Goal: Navigation & Orientation: Find specific page/section

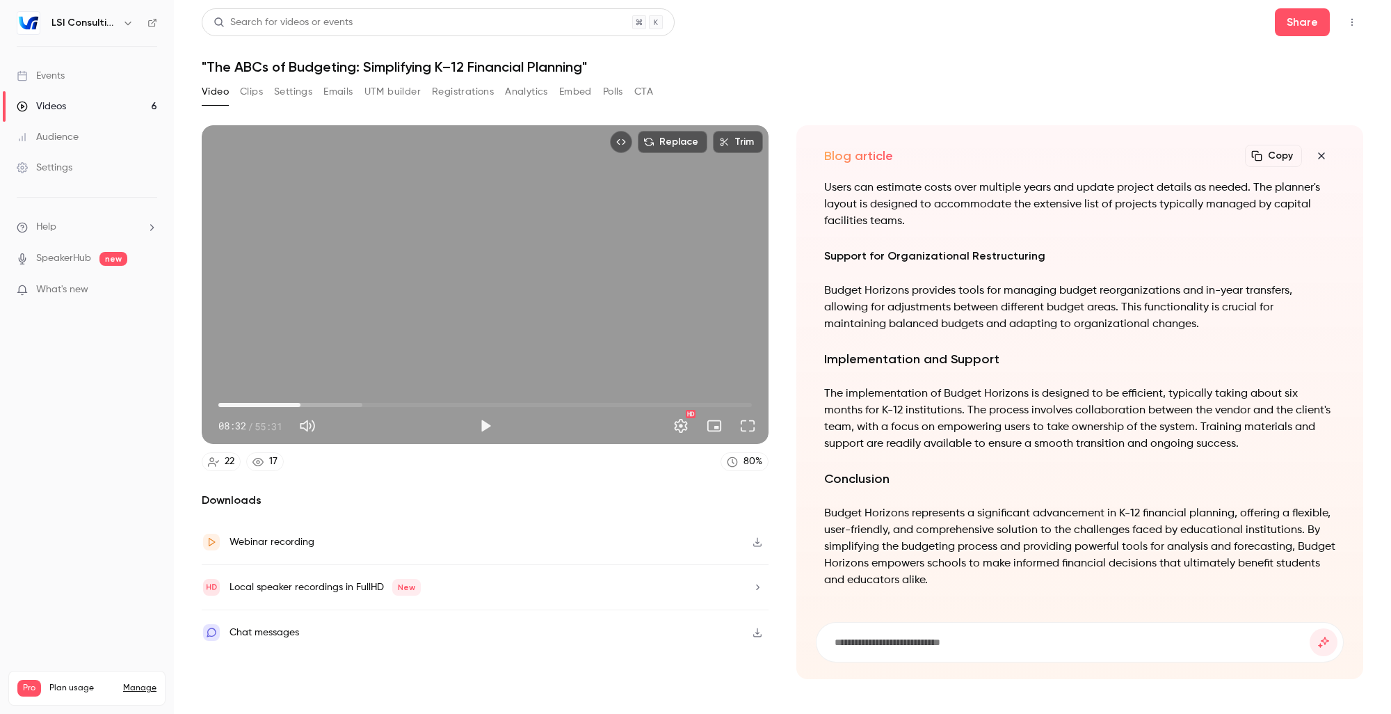
click at [64, 77] on div "Events" at bounding box center [41, 76] width 48 height 14
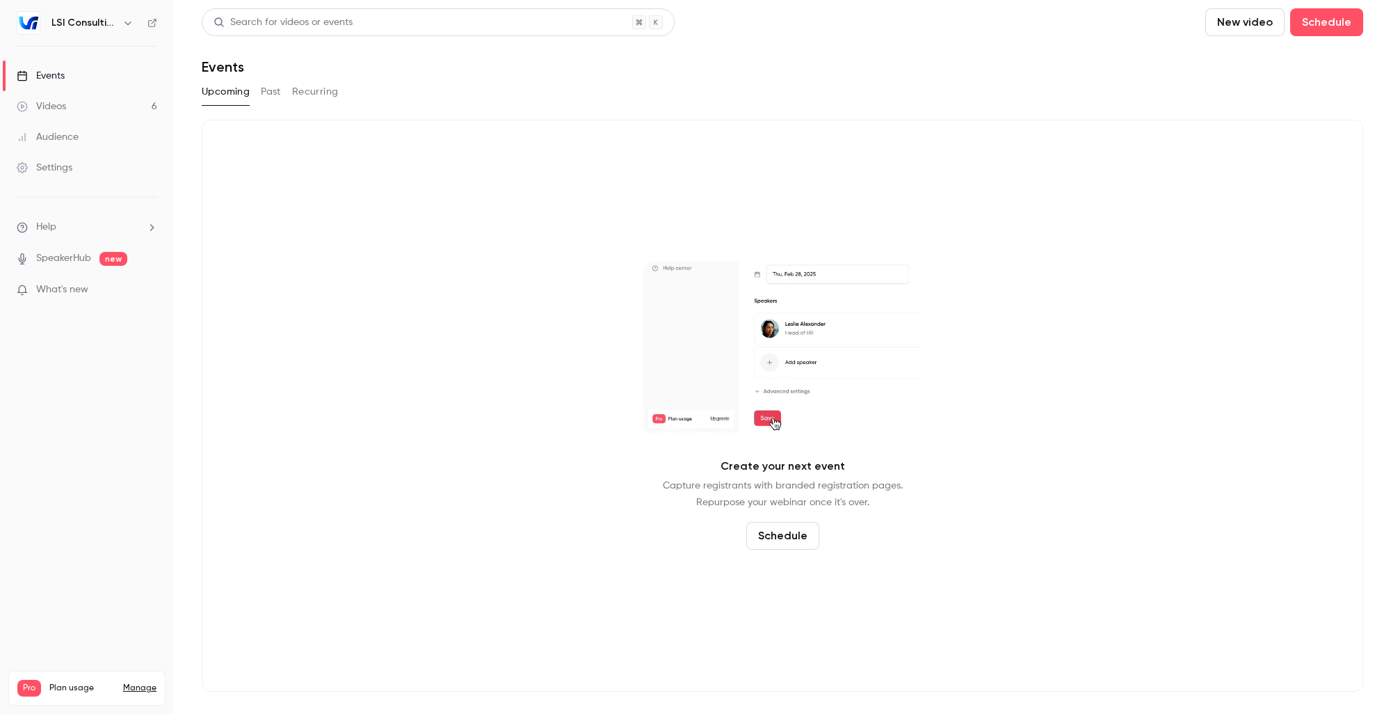
click at [72, 104] on link "Videos 6" at bounding box center [87, 106] width 174 height 31
